Goal: Information Seeking & Learning: Learn about a topic

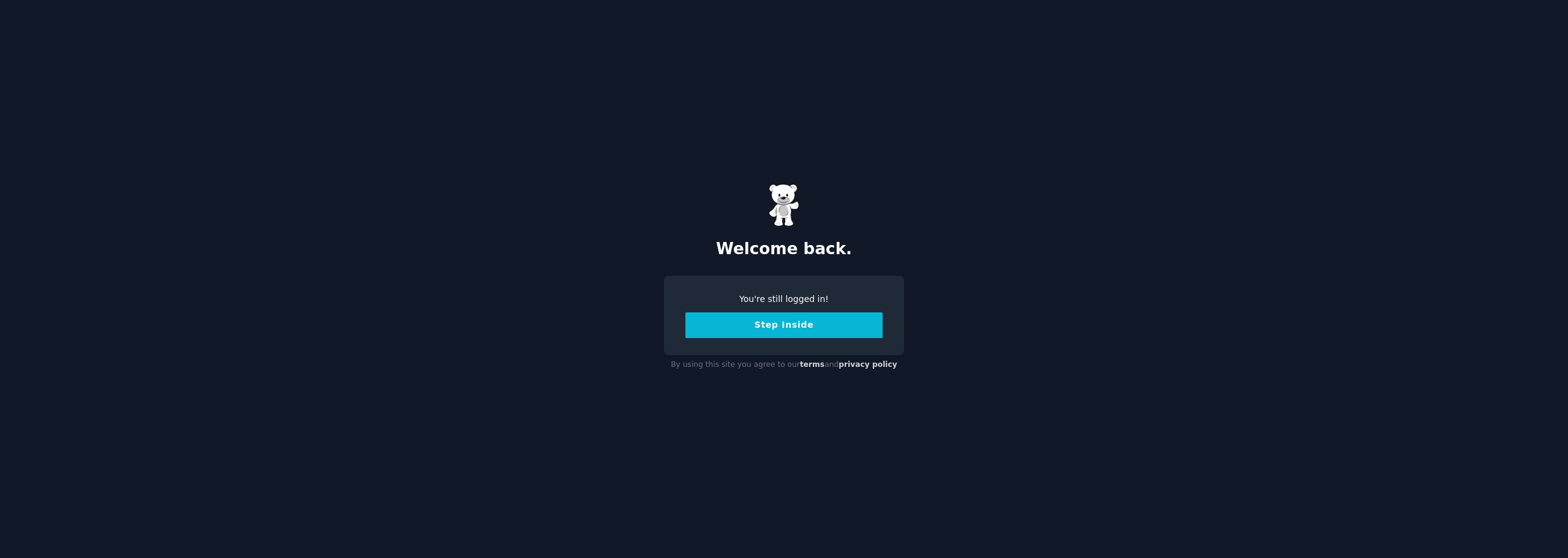
click at [766, 334] on button "Step Inside" at bounding box center [784, 325] width 197 height 26
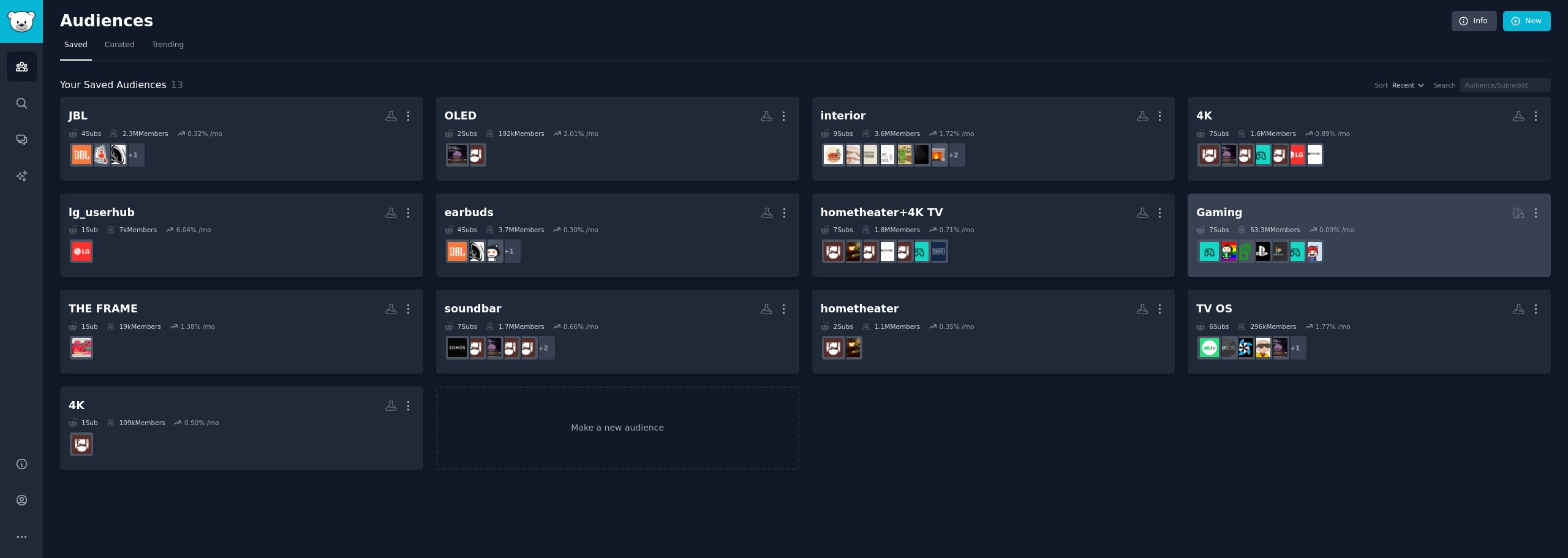
click at [1273, 220] on h2 "Gaming More" at bounding box center [1369, 213] width 346 height 21
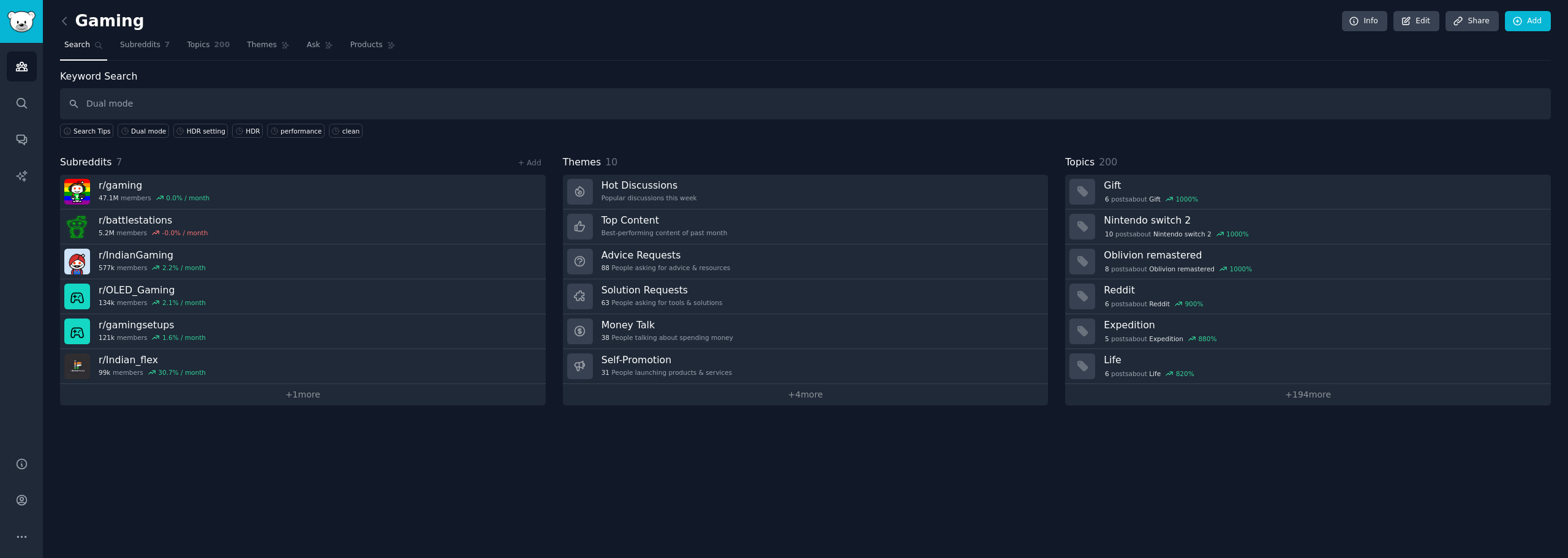
type input "Dual mode"
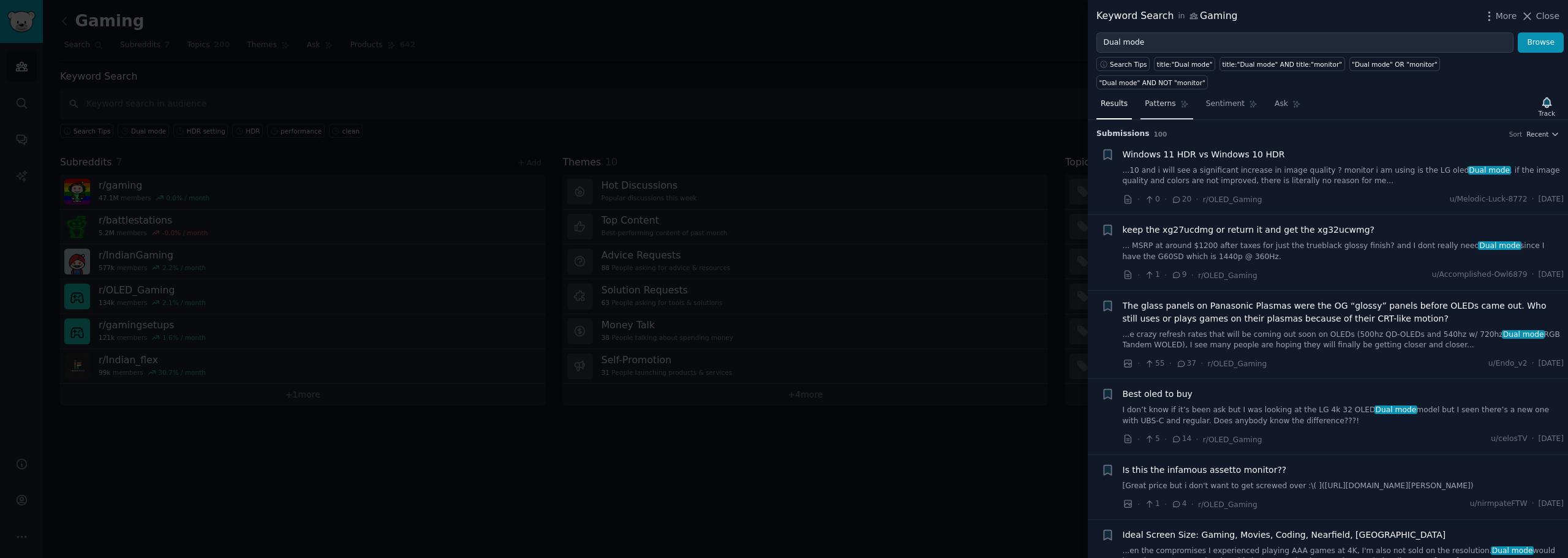
click at [1163, 99] on span "Patterns" at bounding box center [1160, 104] width 31 height 11
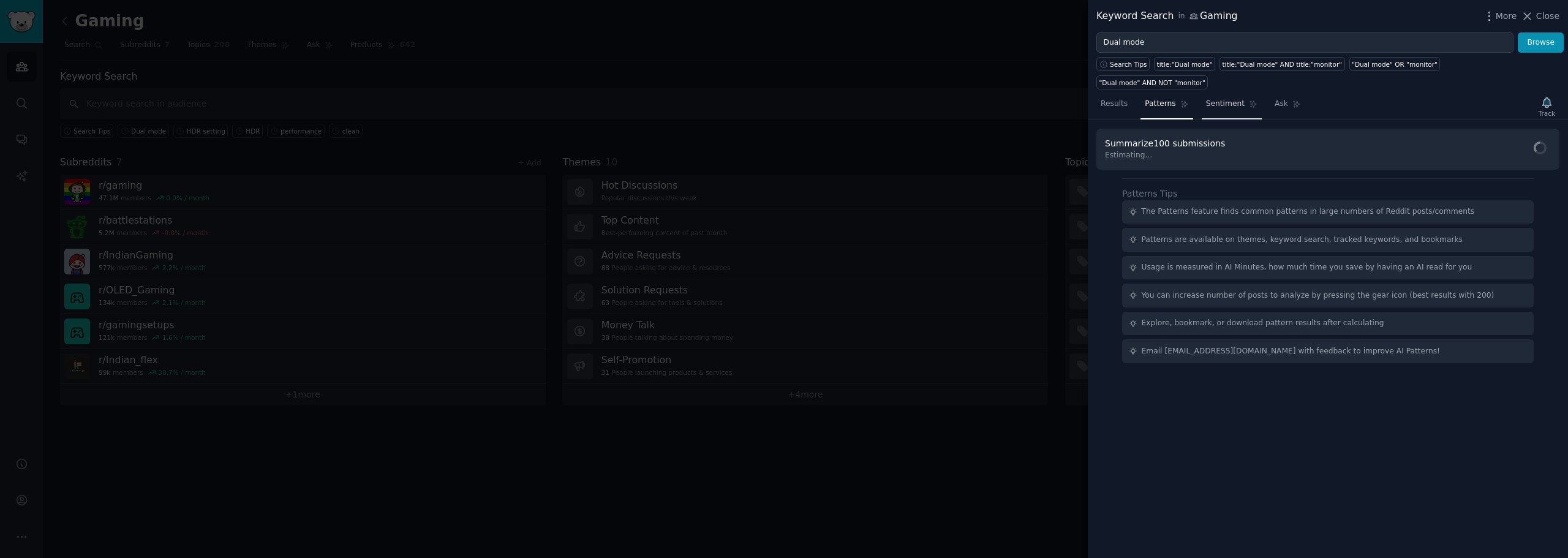
click at [1223, 94] on link "Sentiment" at bounding box center [1232, 107] width 60 height 25
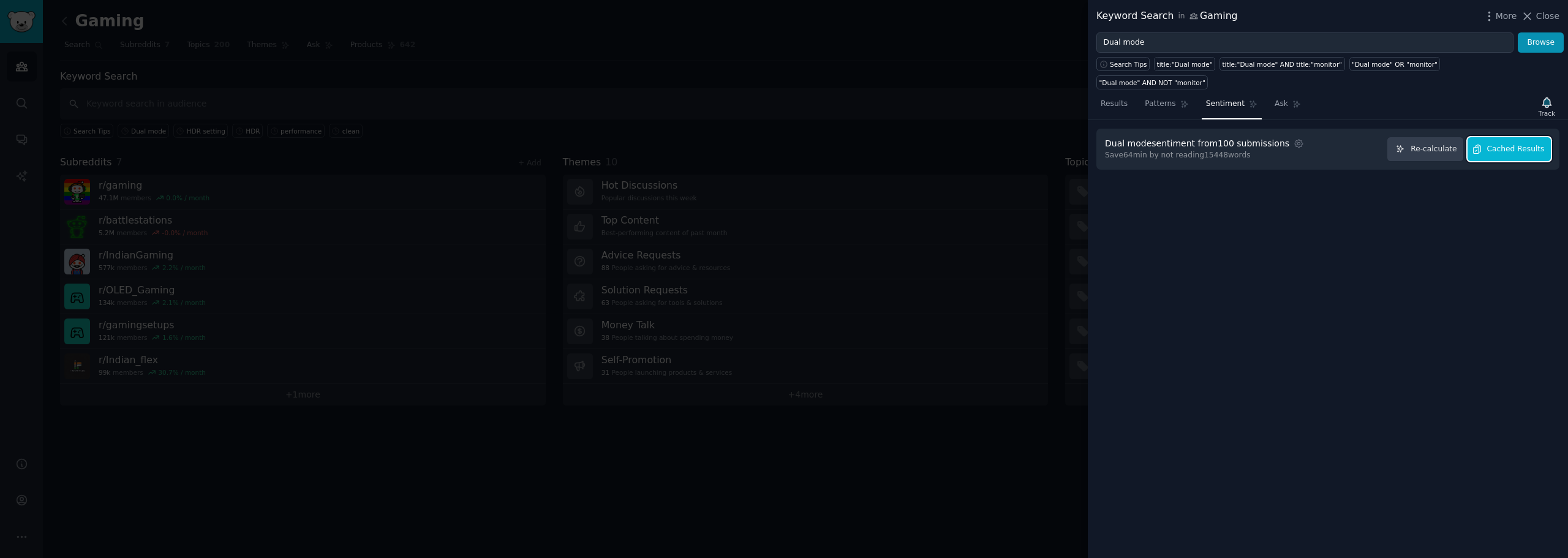
click at [1526, 140] on button "Cached Results" at bounding box center [1509, 149] width 83 height 24
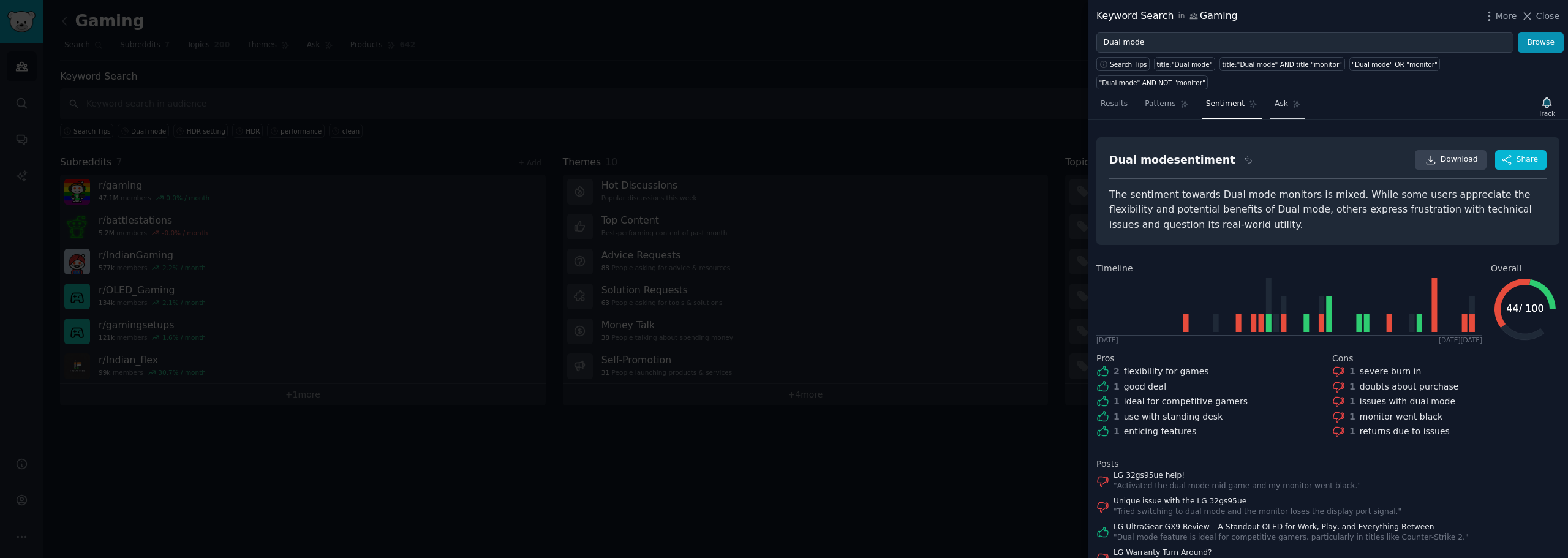
click at [1275, 99] on span "Ask" at bounding box center [1282, 104] width 13 height 11
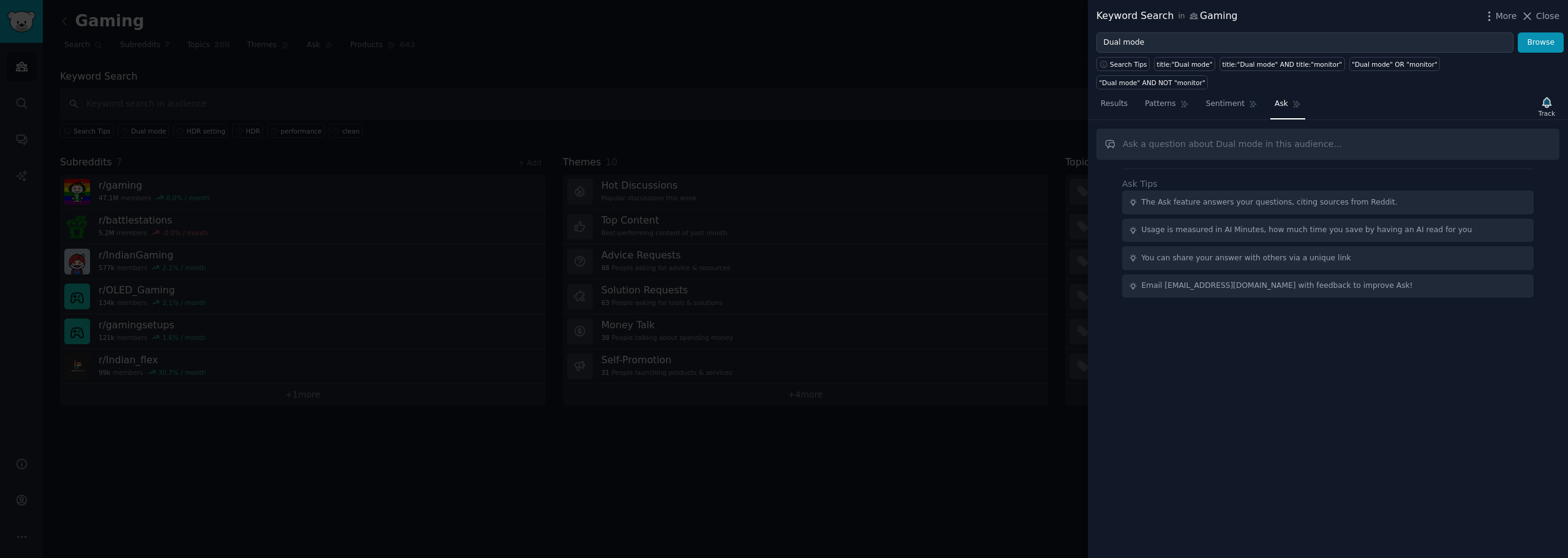
click at [1020, 194] on div at bounding box center [784, 279] width 1568 height 558
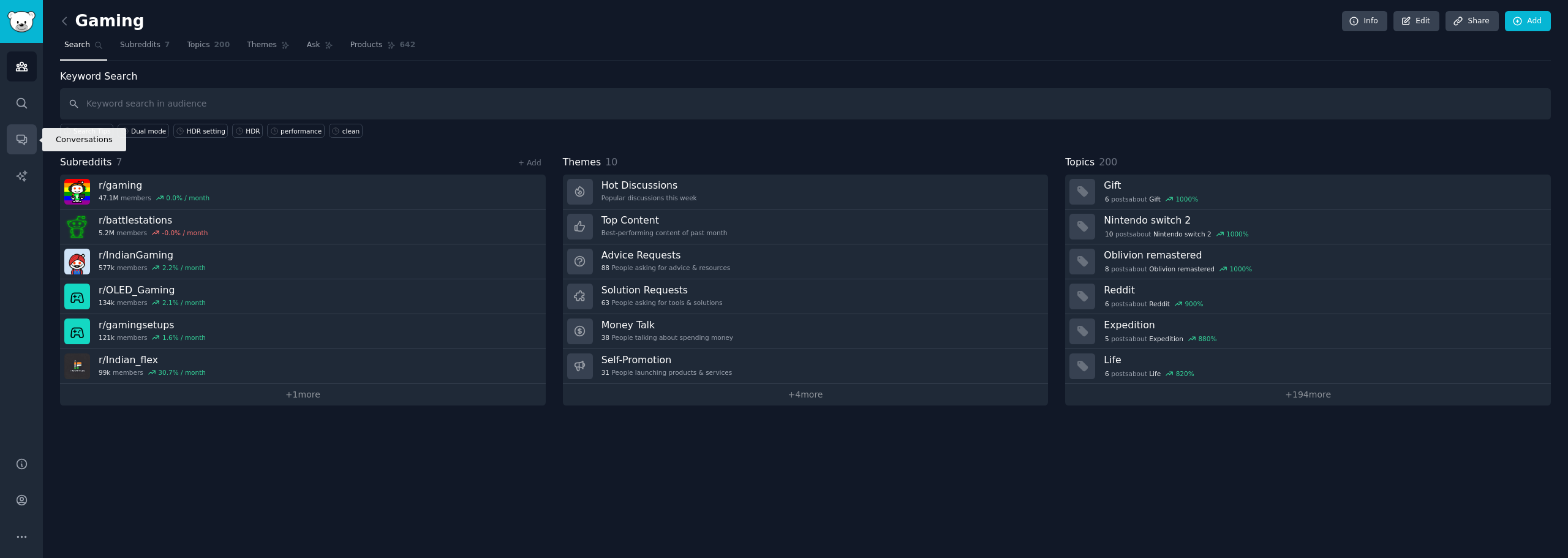
click at [11, 135] on link "Conversations" at bounding box center [21, 139] width 30 height 30
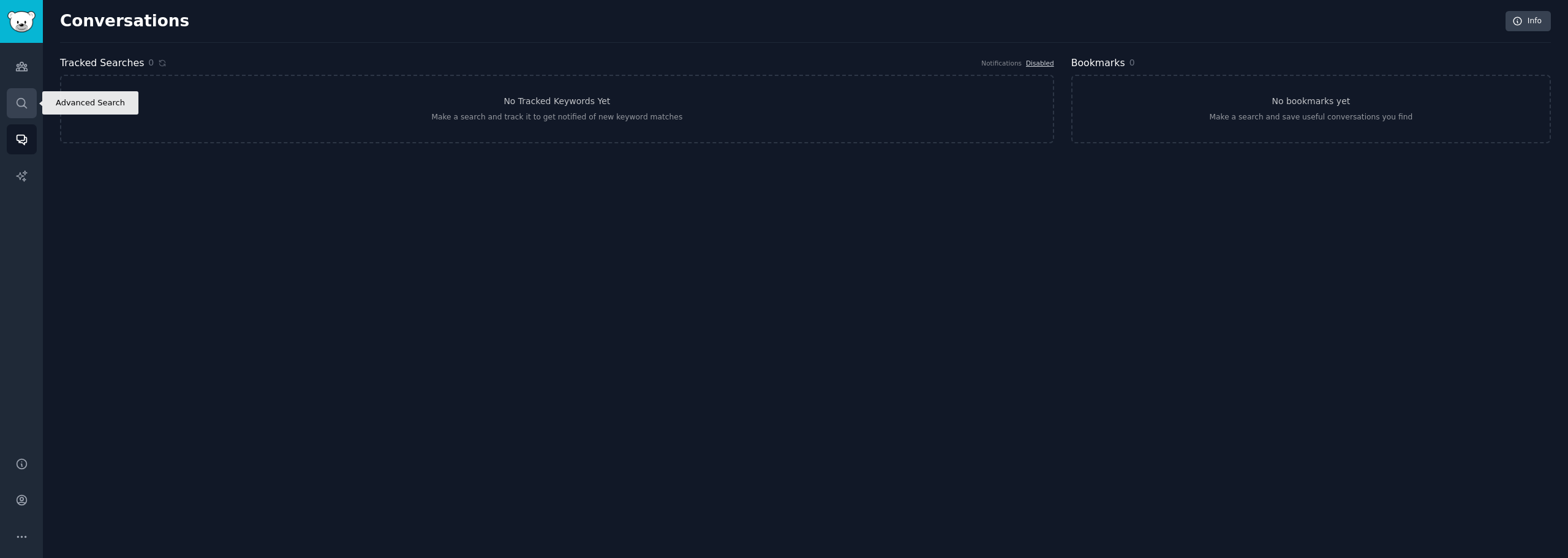
click at [13, 105] on link "Search" at bounding box center [21, 103] width 30 height 30
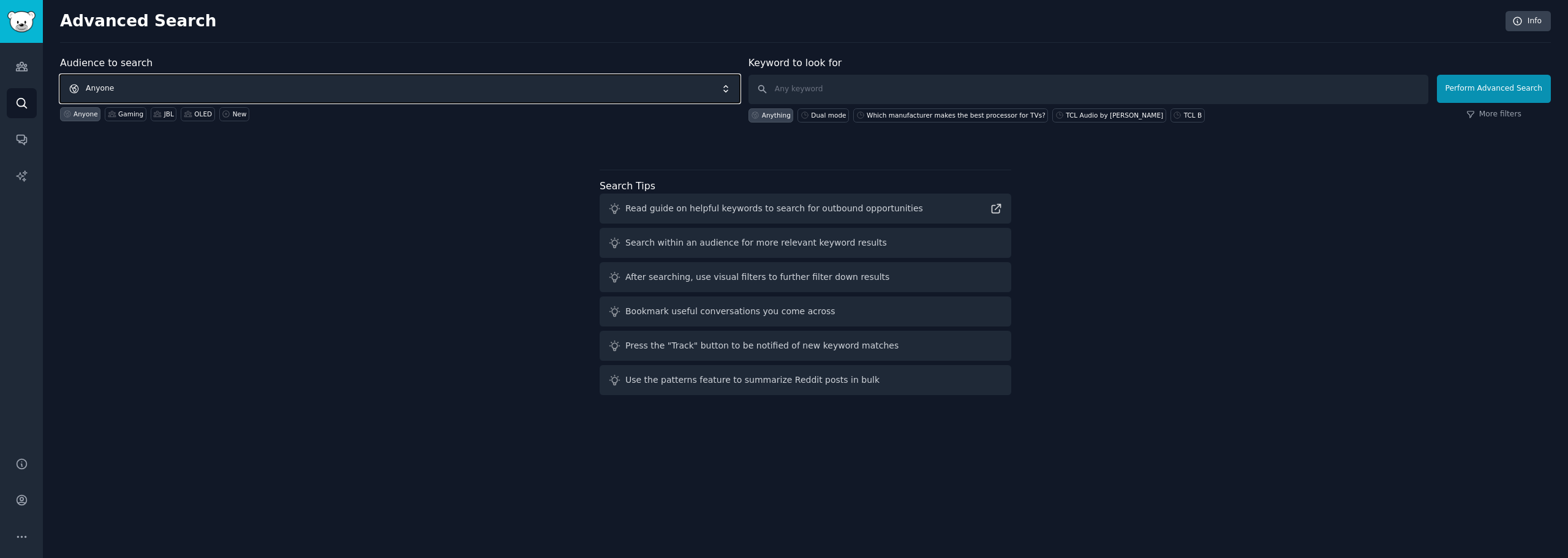
click at [400, 88] on span "Anyone" at bounding box center [400, 89] width 680 height 28
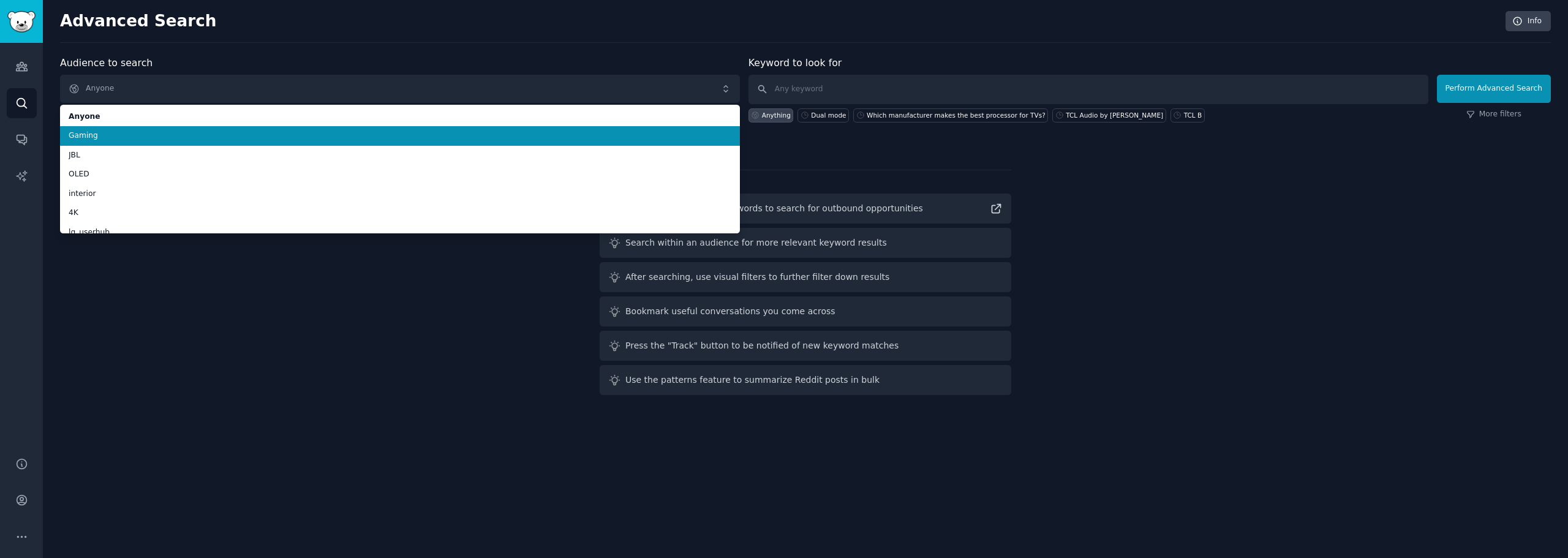
click at [400, 142] on li "Gaming" at bounding box center [400, 136] width 680 height 20
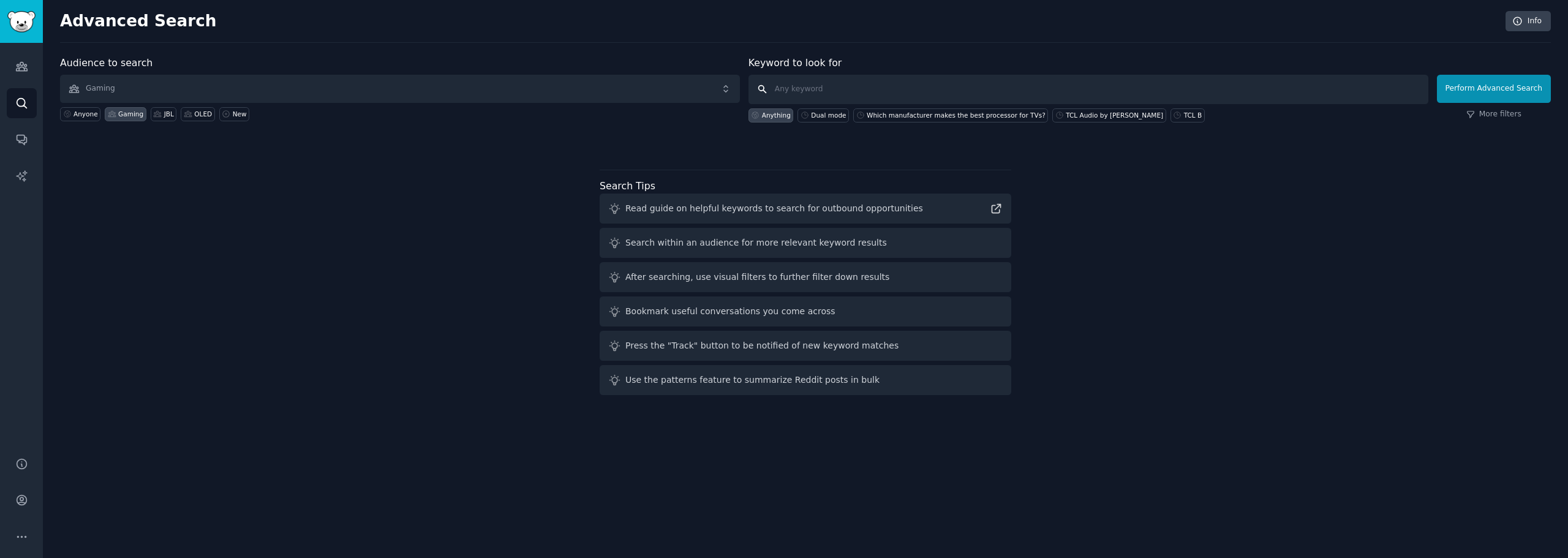
click at [811, 93] on input "text" at bounding box center [1088, 90] width 680 height 29
type input "Dual mode"
click button "Perform Advanced Search" at bounding box center [1494, 89] width 114 height 28
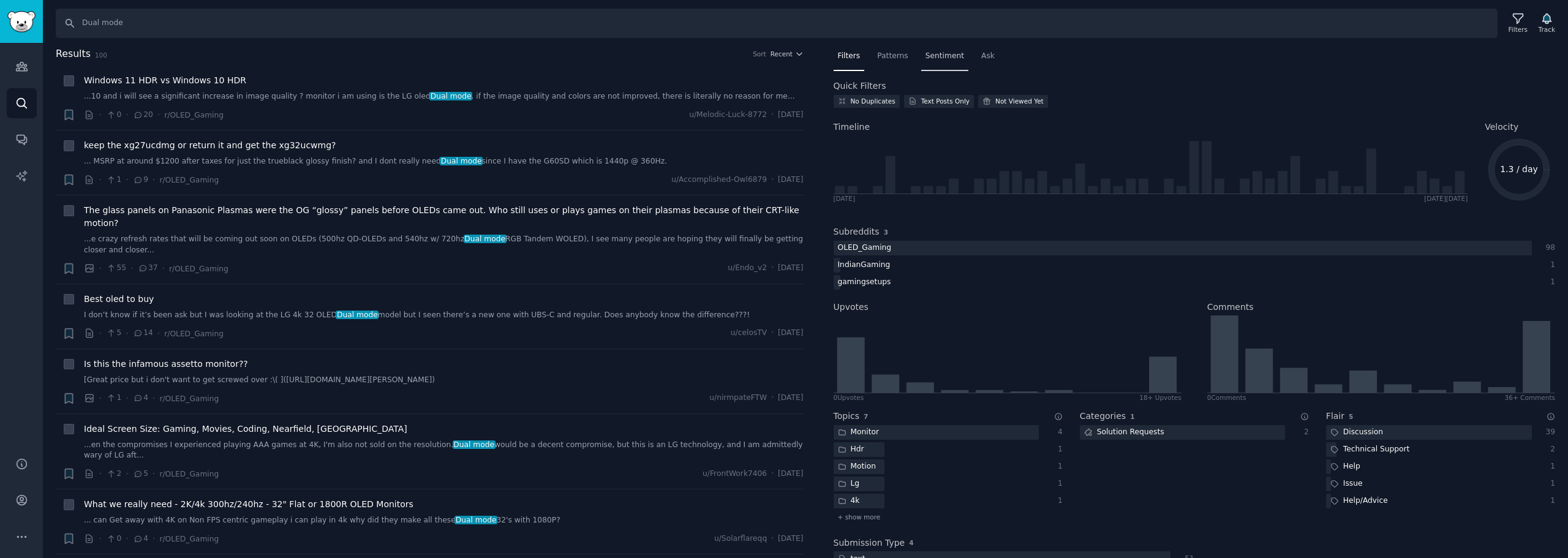
click at [942, 53] on span "Sentiment" at bounding box center [944, 56] width 39 height 11
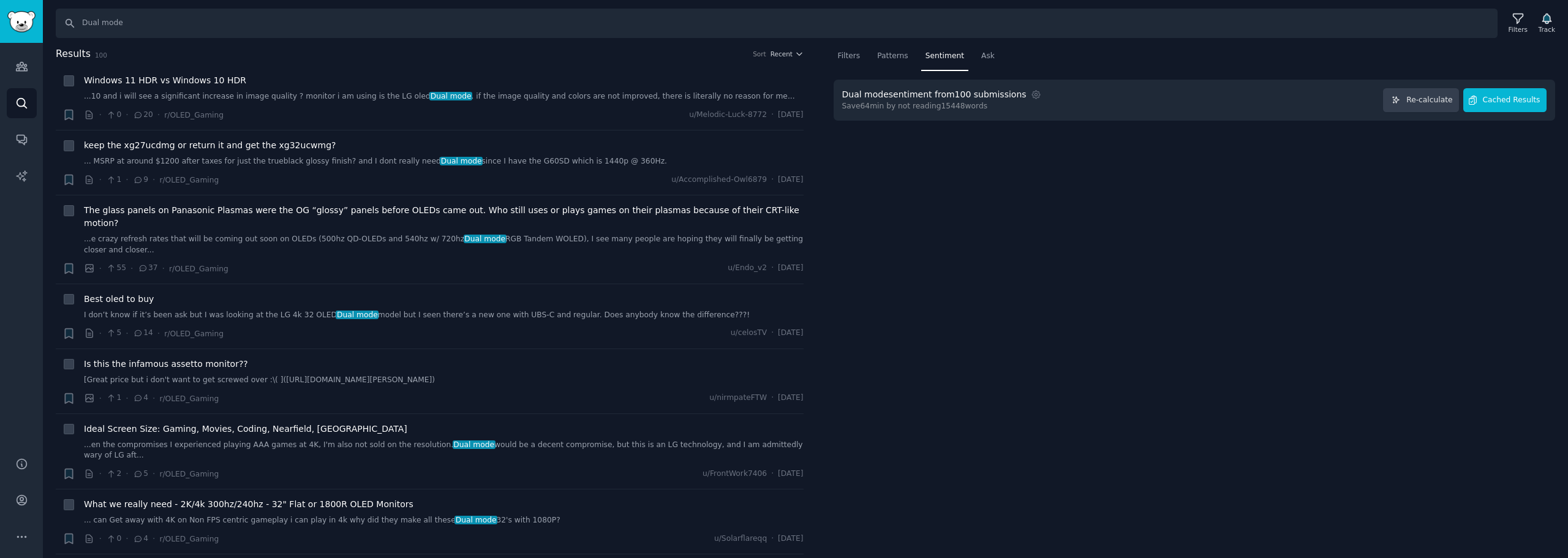
drag, startPoint x: 1467, startPoint y: 102, endPoint x: 1507, endPoint y: 102, distance: 40.0
click at [1467, 102] on div "Re-calculate Cached Results" at bounding box center [1465, 100] width 164 height 24
click at [1509, 102] on span "Cached Results" at bounding box center [1512, 101] width 58 height 11
